Goal: Obtain resource: Download file/media

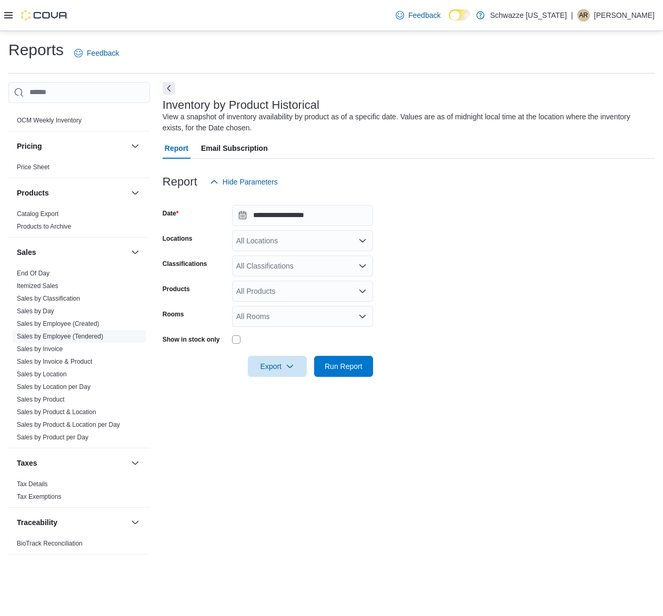
scroll to position [205, 0]
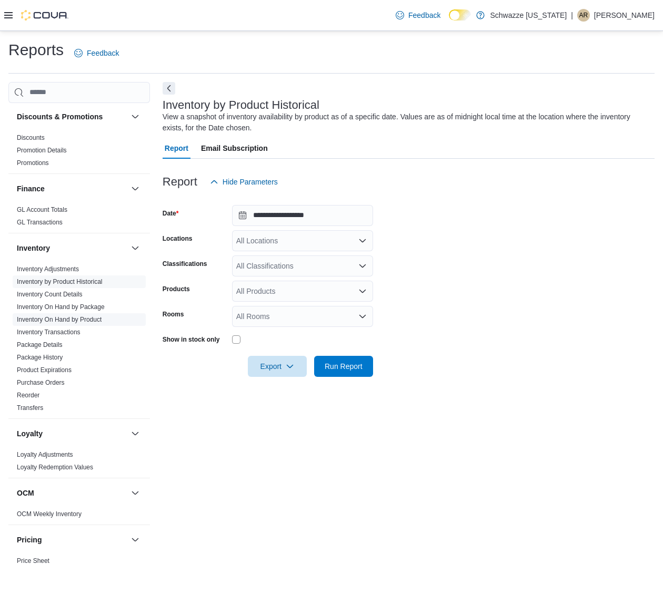
click at [85, 323] on link "Inventory On Hand by Product" at bounding box center [59, 319] width 85 height 7
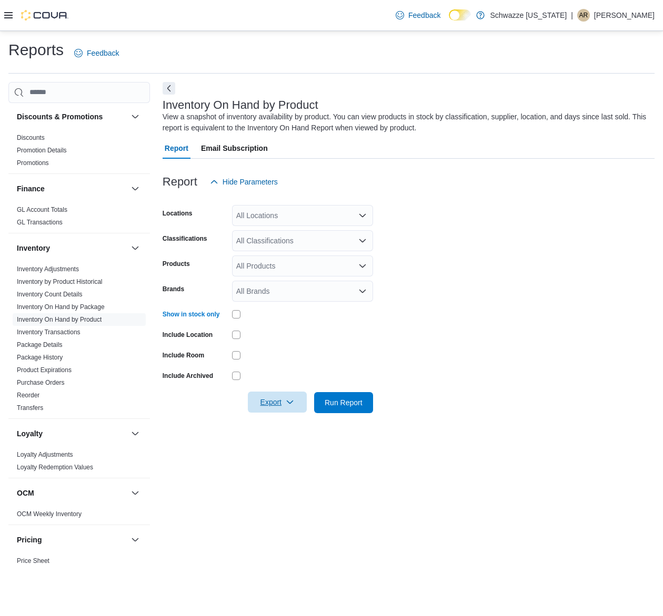
click at [274, 402] on span "Export" at bounding box center [277, 402] width 46 height 21
click at [309, 349] on div at bounding box center [302, 355] width 141 height 16
click at [272, 401] on span "Export" at bounding box center [277, 402] width 46 height 21
click at [291, 416] on button "Export to Excel" at bounding box center [279, 423] width 60 height 21
click at [331, 524] on div "Inventory On Hand by Product View a snapshot of inventory availability by produ…" at bounding box center [408, 323] width 492 height 483
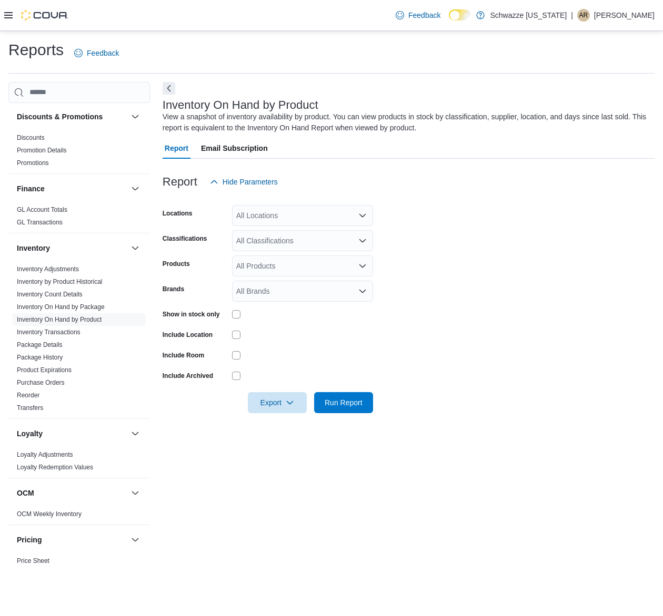
click at [608, 63] on div "Reports Feedback" at bounding box center [331, 52] width 646 height 27
